Goal: Task Accomplishment & Management: Manage account settings

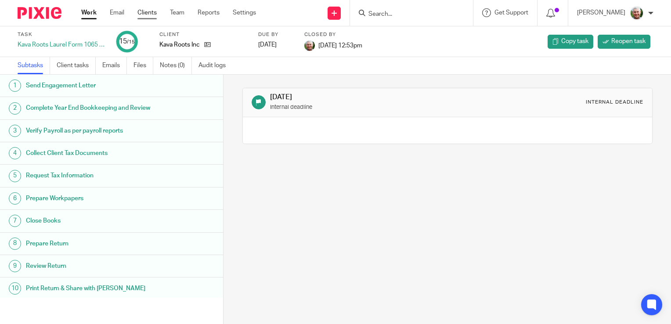
click at [148, 14] on link "Clients" at bounding box center [146, 12] width 19 height 9
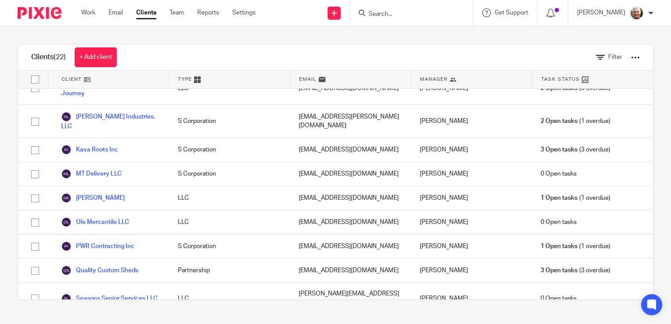
scroll to position [306, 0]
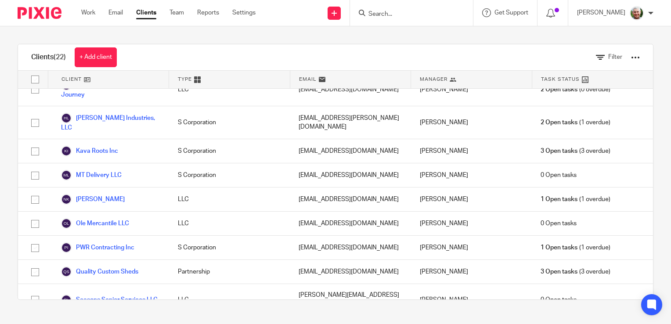
click at [101, 322] on link "Tax Clients" at bounding box center [83, 327] width 45 height 11
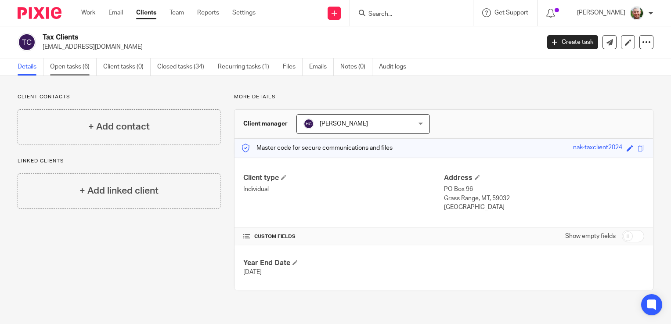
click at [75, 67] on link "Open tasks (6)" at bounding box center [73, 66] width 47 height 17
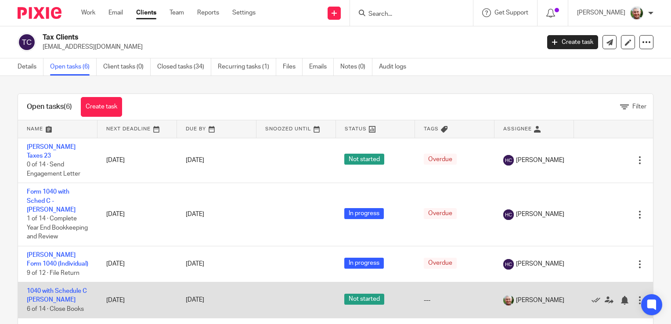
click at [71, 305] on td "1040 with Schedule C Cheslon Romero 6 of 14 · Close Books" at bounding box center [57, 300] width 79 height 36
click at [58, 298] on link "1040 with Schedule C Cheslon Romero" at bounding box center [57, 295] width 60 height 15
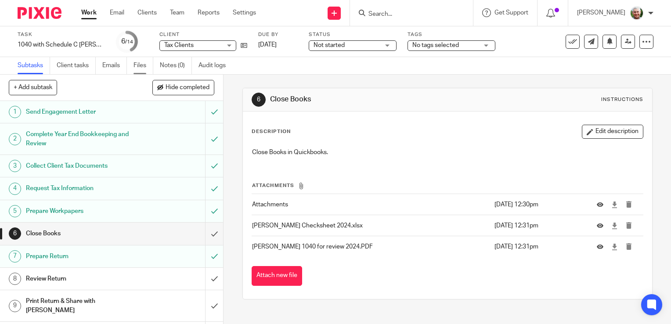
click at [141, 65] on link "Files" at bounding box center [143, 65] width 20 height 17
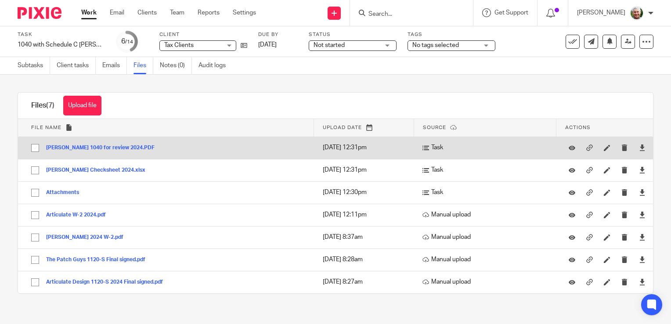
click at [111, 147] on button "[PERSON_NAME] 1040 for review 2024.PDF" at bounding box center [103, 148] width 115 height 6
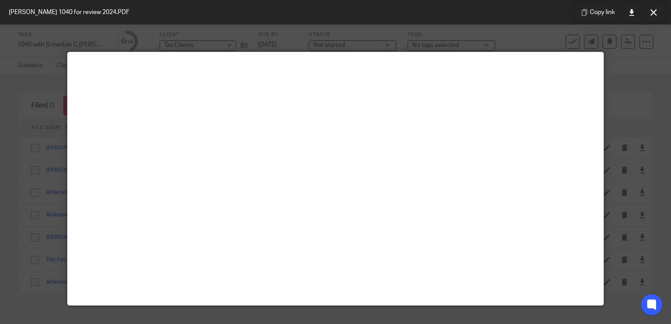
scroll to position [16, 0]
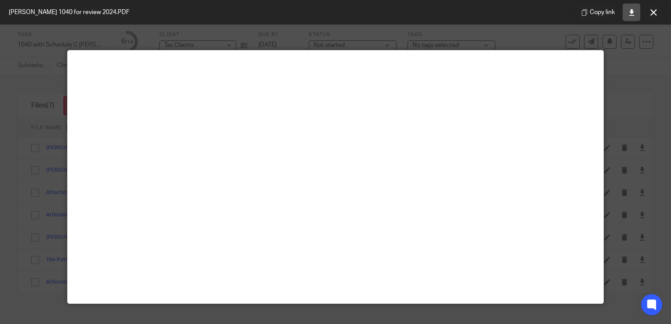
click at [632, 11] on icon at bounding box center [631, 12] width 7 height 7
